Goal: Transaction & Acquisition: Purchase product/service

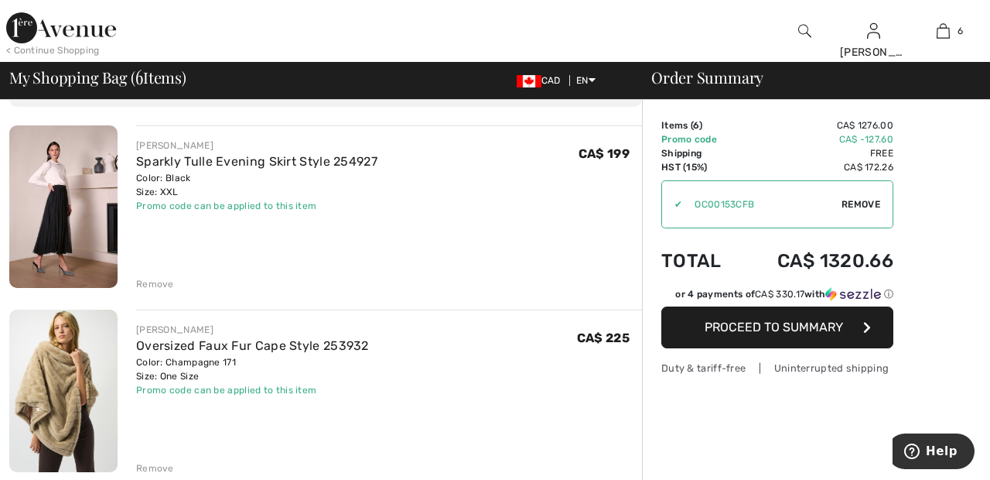
scroll to position [97, 0]
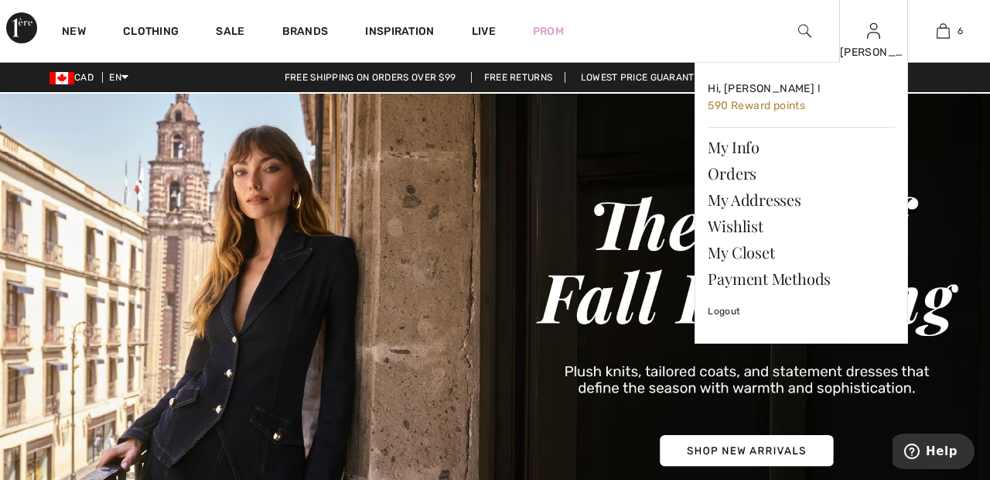
click at [872, 39] on img at bounding box center [873, 31] width 13 height 19
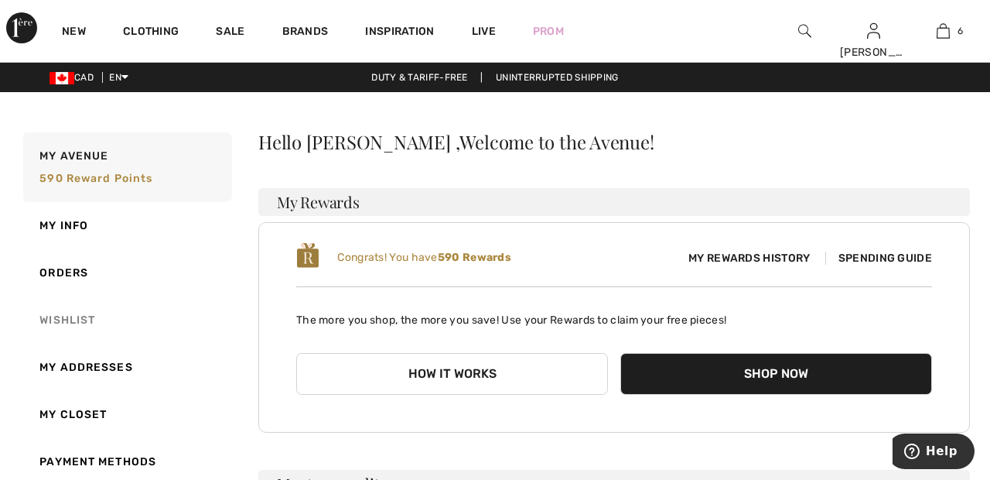
click at [91, 321] on link "Wishlist" at bounding box center [126, 319] width 212 height 47
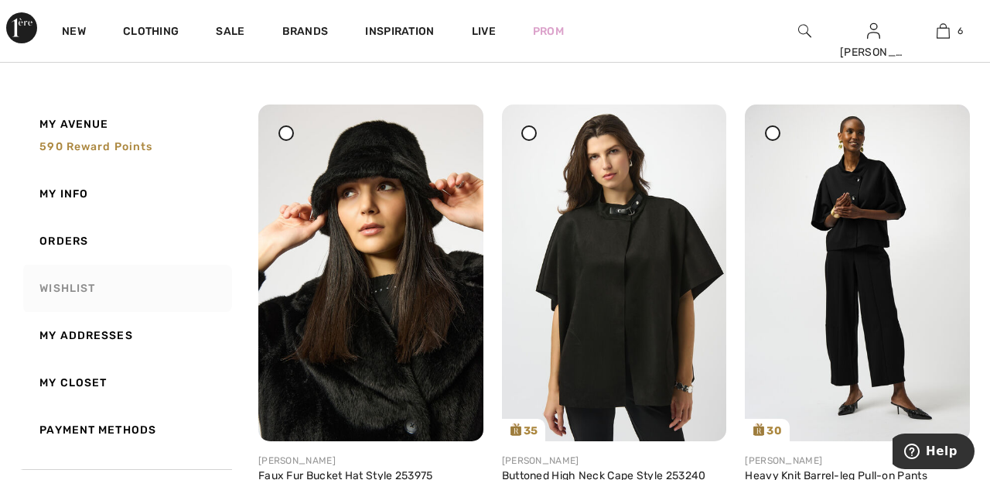
scroll to position [1636, 0]
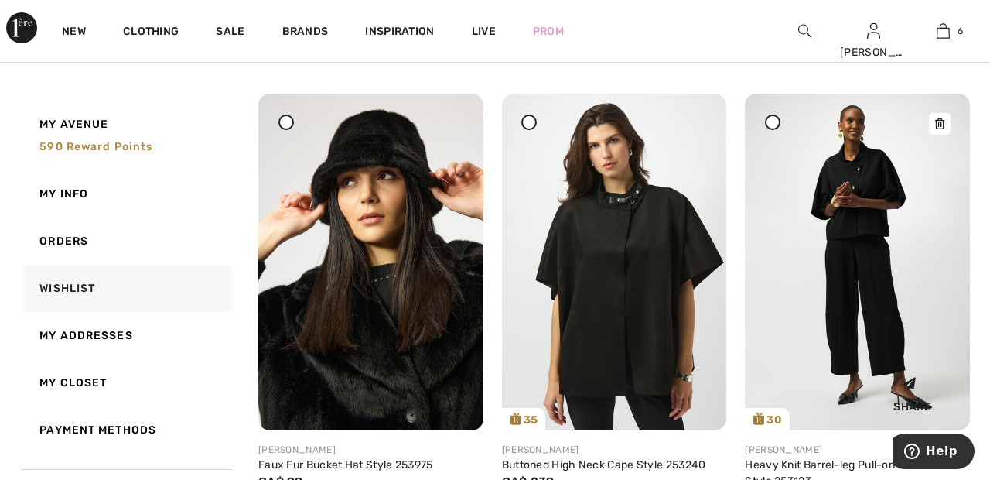
click at [860, 293] on img at bounding box center [857, 262] width 225 height 336
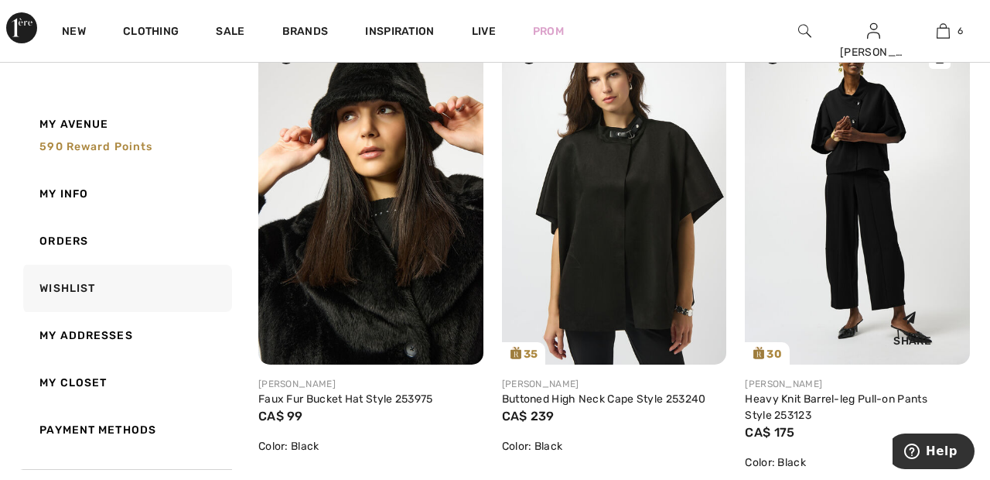
scroll to position [1710, 0]
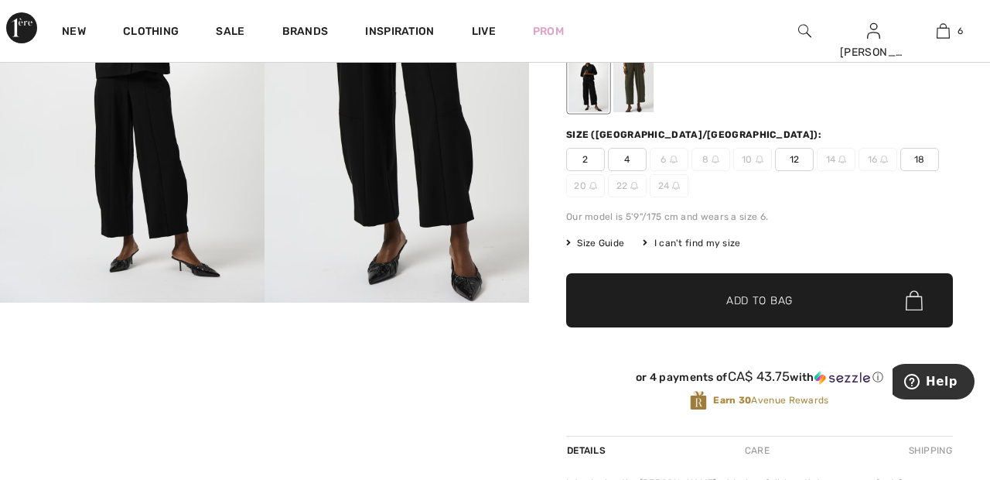
scroll to position [171, 0]
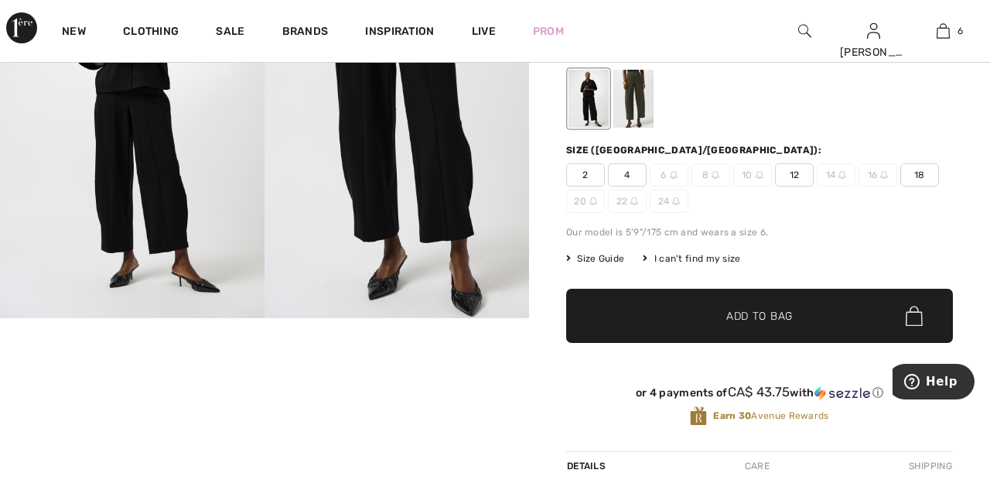
click at [635, 90] on div at bounding box center [633, 99] width 40 height 58
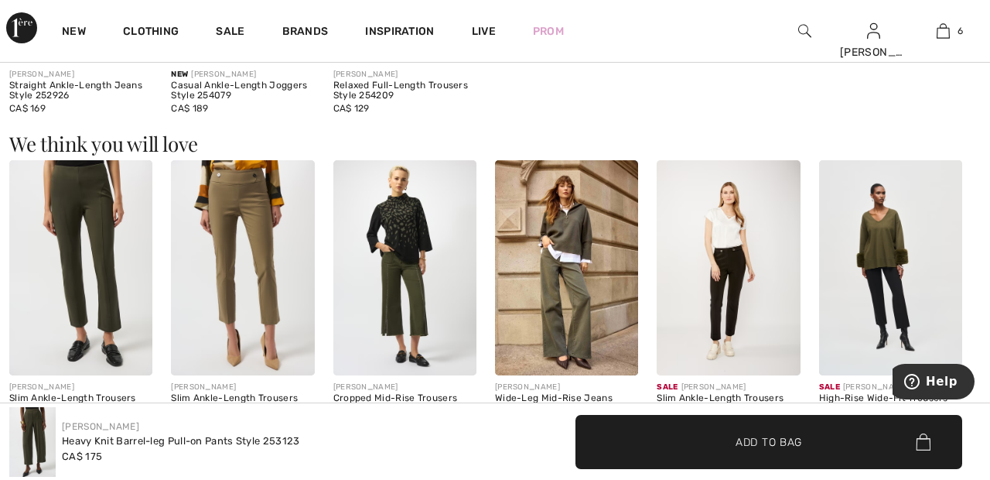
scroll to position [1241, 0]
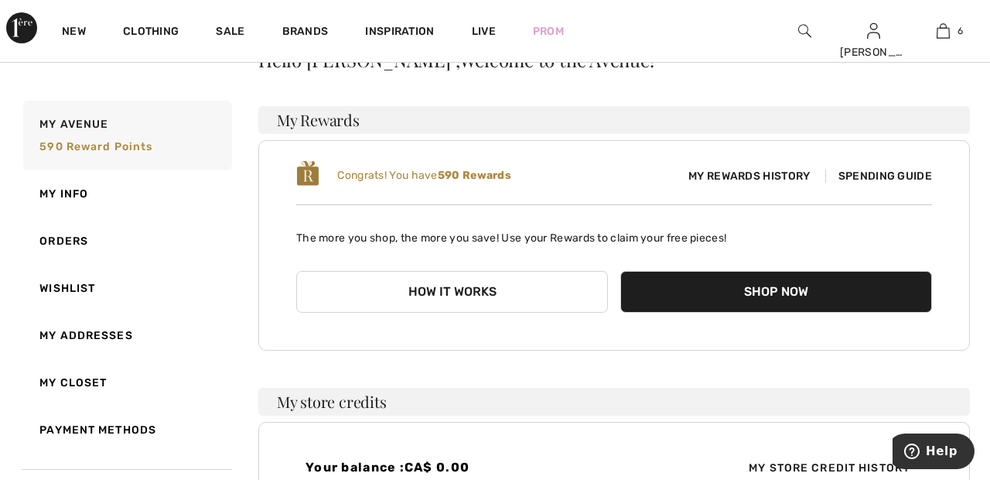
scroll to position [89, 0]
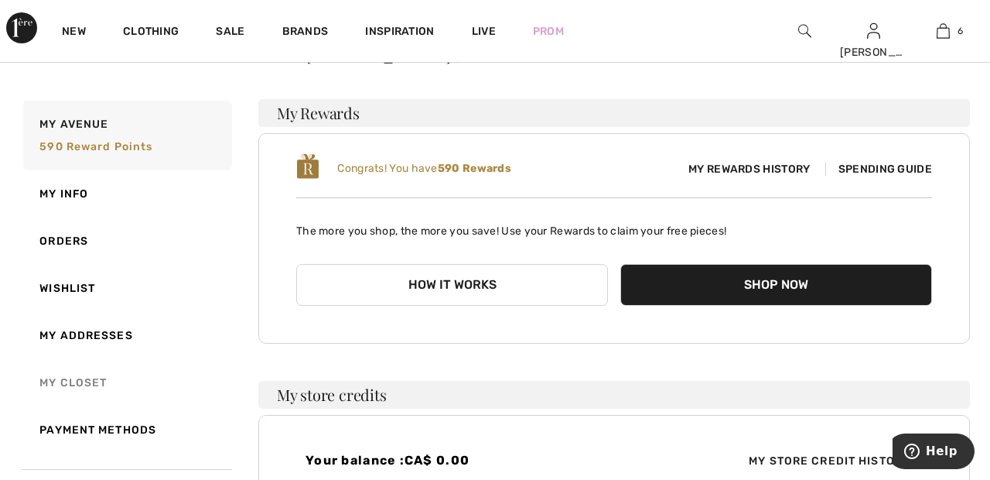
click at [96, 377] on link "My Closet" at bounding box center [126, 382] width 212 height 47
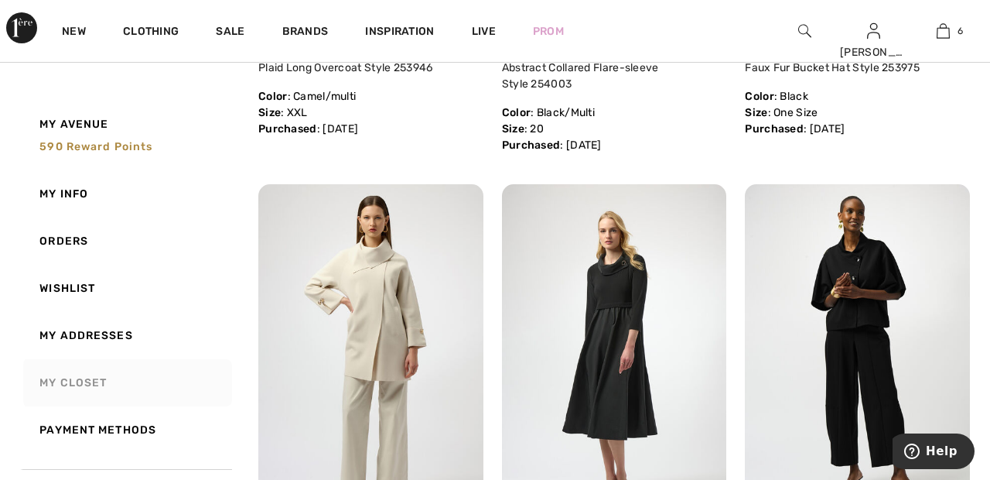
scroll to position [0, 0]
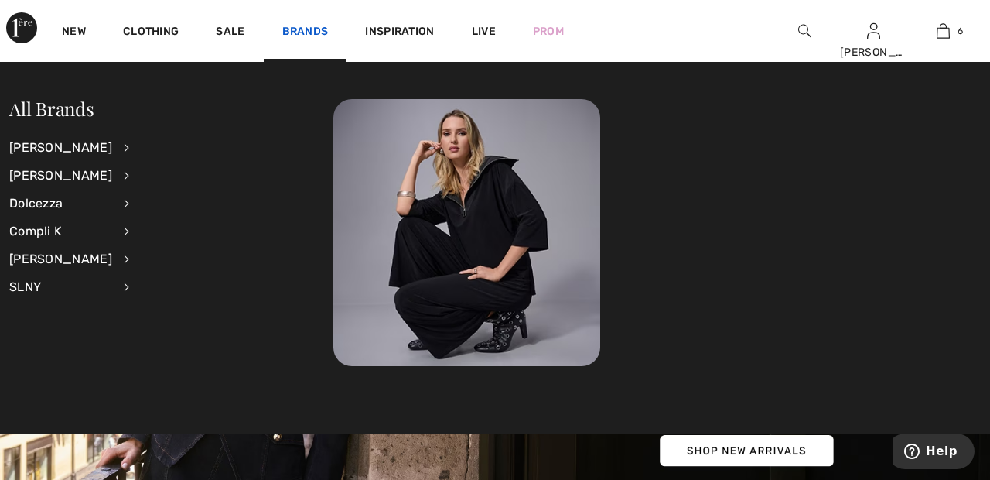
scroll to position [12, 0]
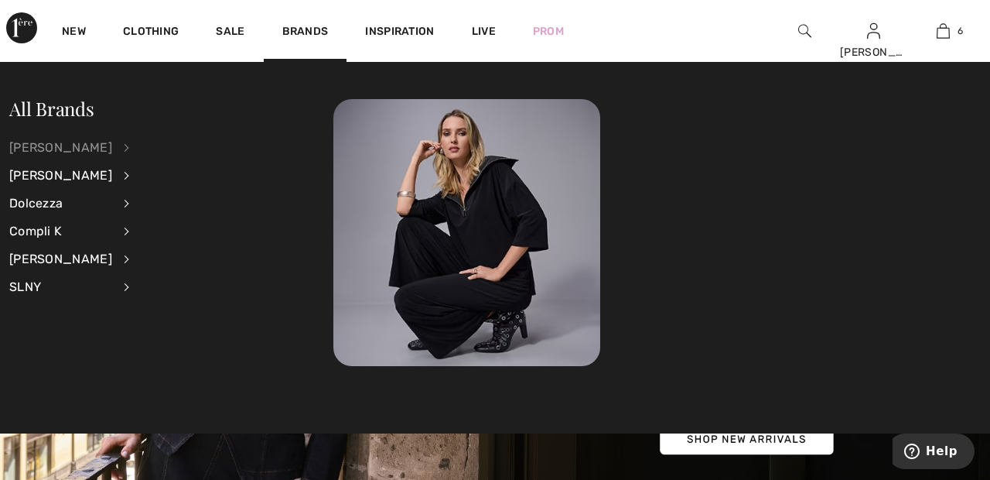
click at [93, 145] on div "[PERSON_NAME]" at bounding box center [60, 148] width 103 height 28
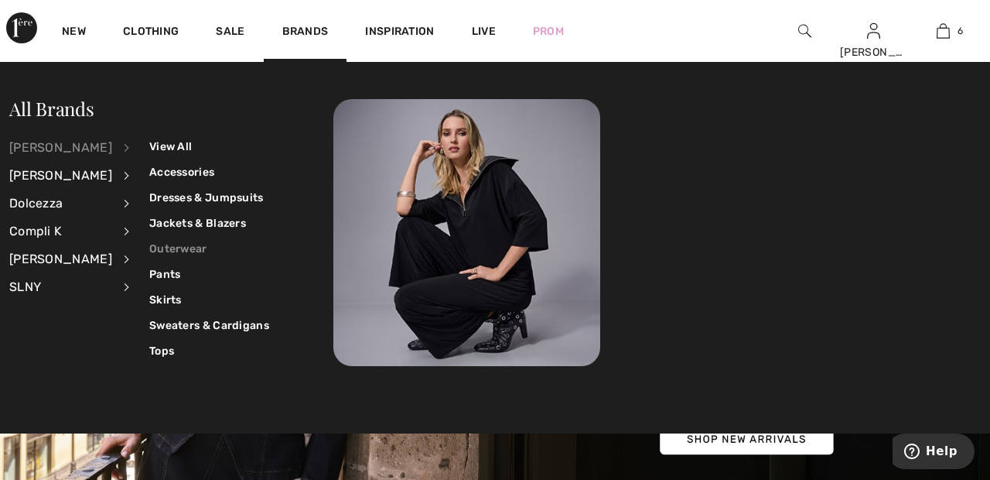
click at [176, 244] on link "Outerwear" at bounding box center [209, 249] width 120 height 26
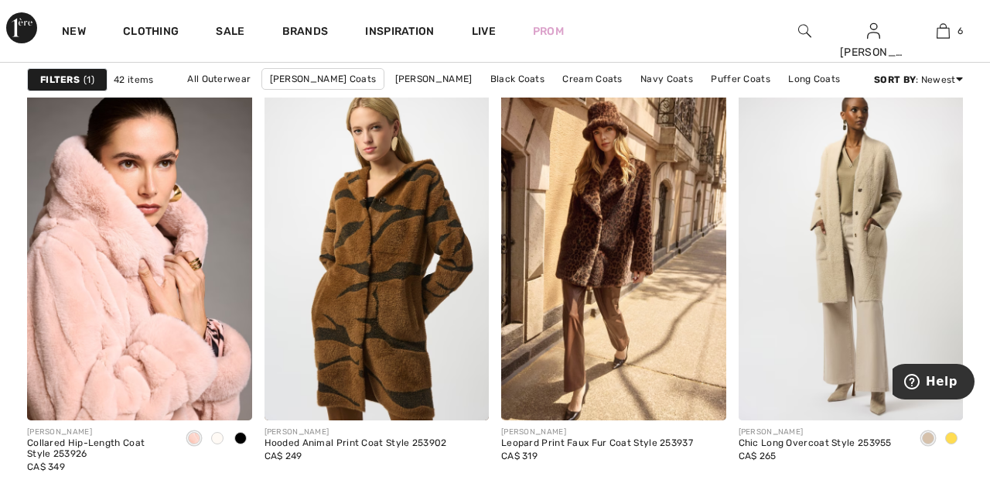
scroll to position [1417, 0]
click at [855, 172] on img at bounding box center [851, 250] width 225 height 337
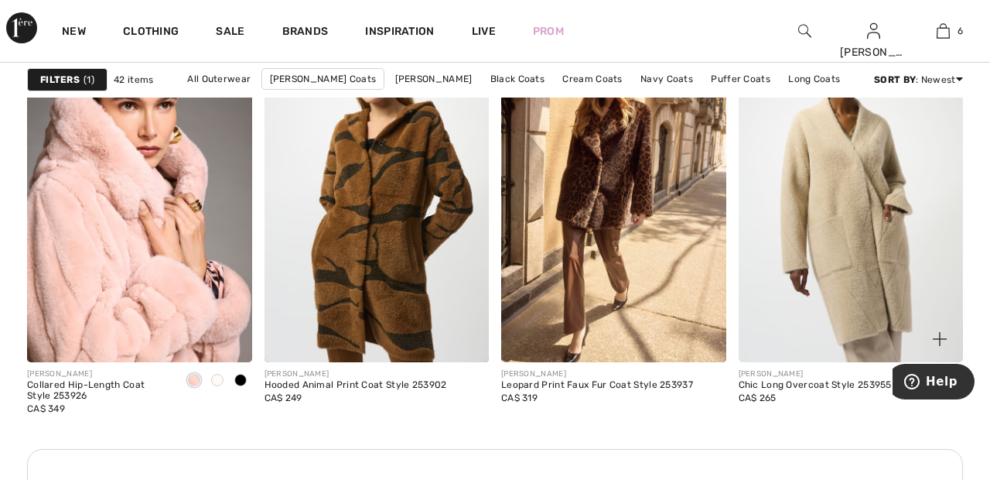
scroll to position [1491, 0]
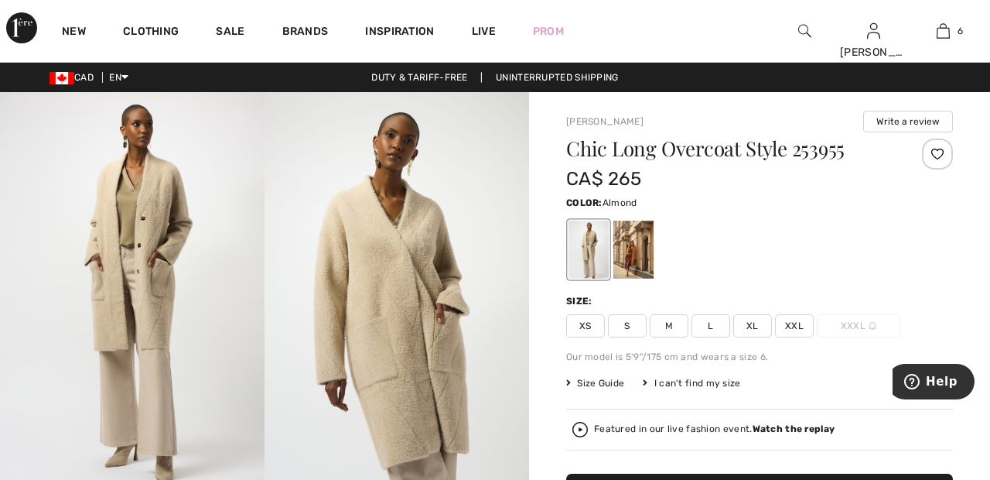
click at [933, 152] on div at bounding box center [937, 153] width 31 height 31
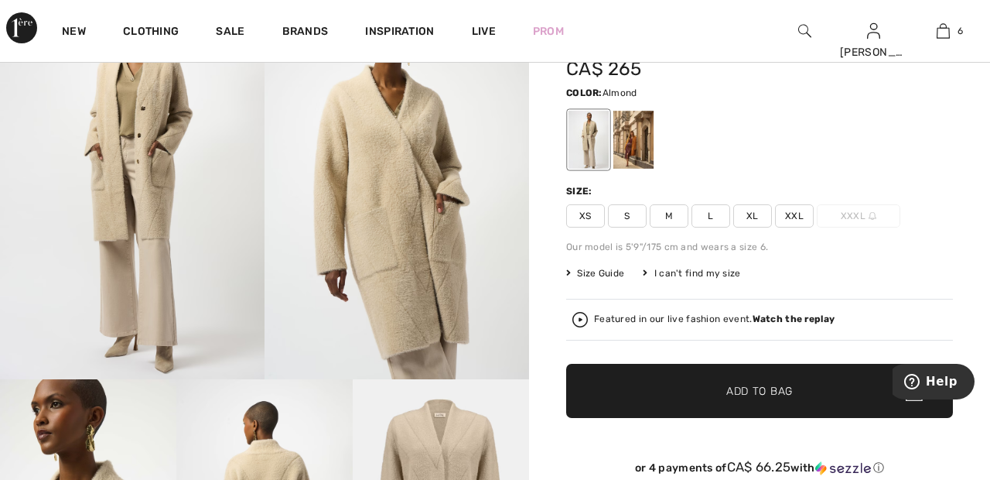
scroll to position [109, 0]
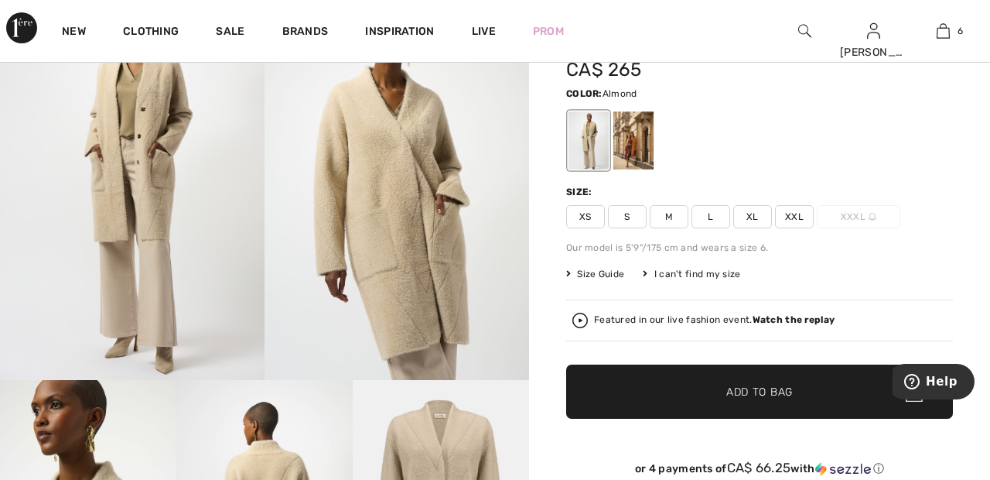
click at [798, 211] on span "XXL" at bounding box center [794, 216] width 39 height 23
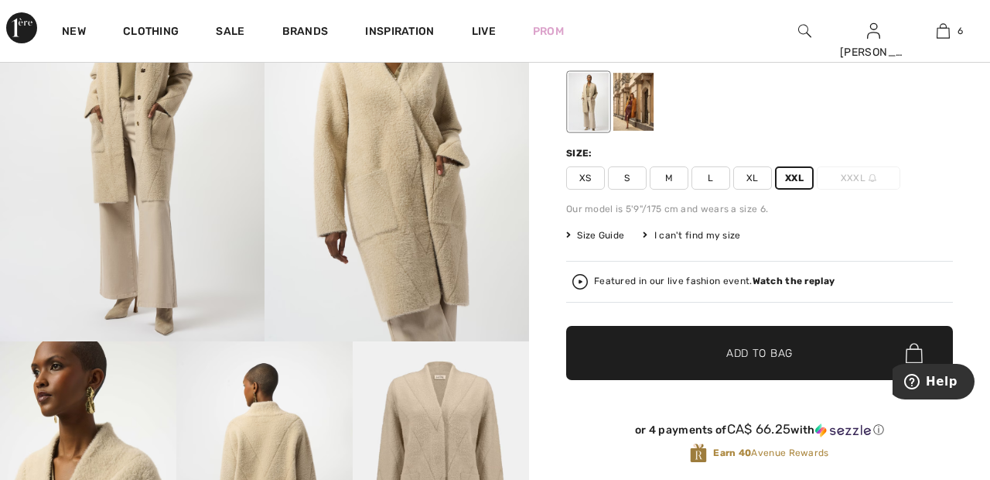
scroll to position [148, 0]
click at [806, 345] on span "✔ Added to Bag Add to Bag" at bounding box center [759, 353] width 387 height 54
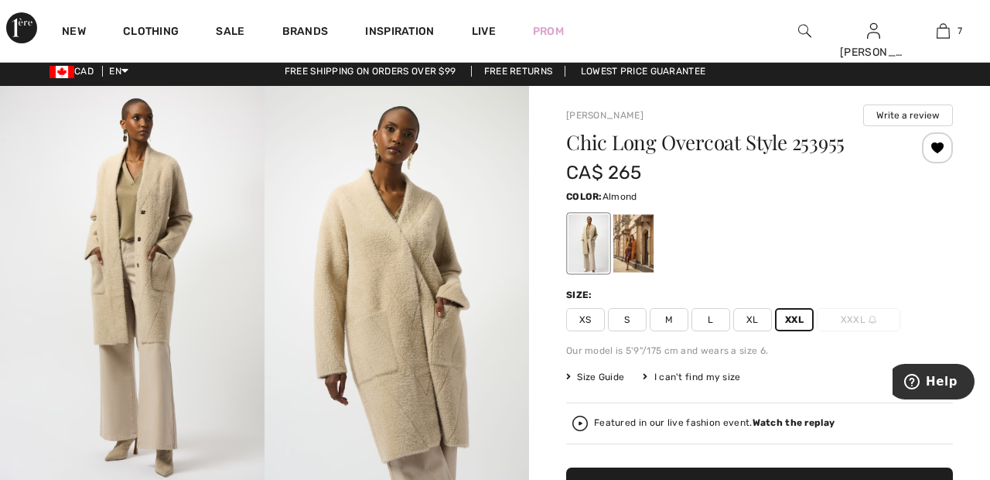
scroll to position [0, 0]
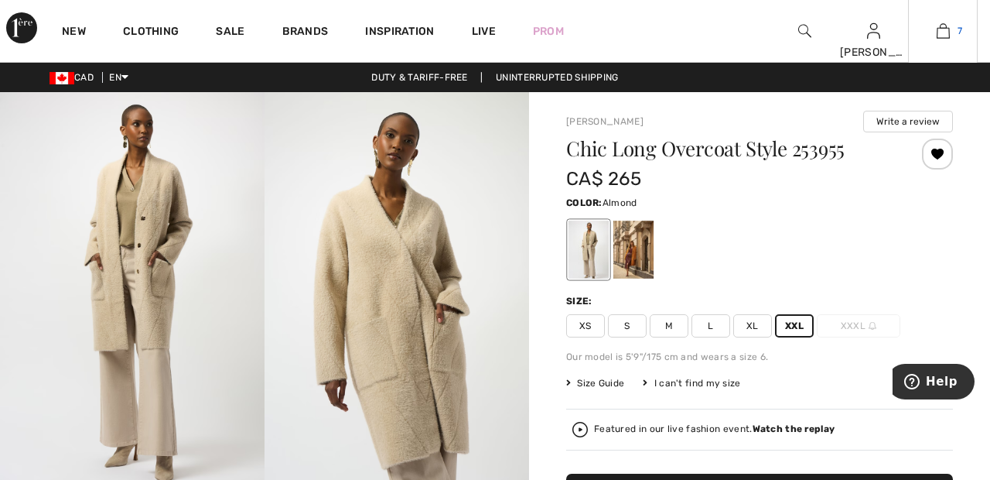
click at [944, 32] on img at bounding box center [943, 31] width 13 height 19
